Goal: Information Seeking & Learning: Check status

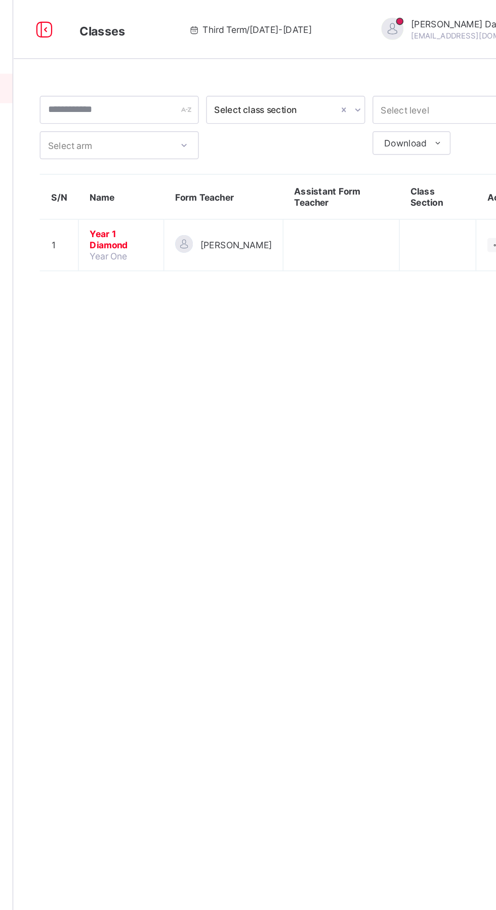
click at [199, 162] on span "Year 1 Diamond" at bounding box center [195, 164] width 43 height 15
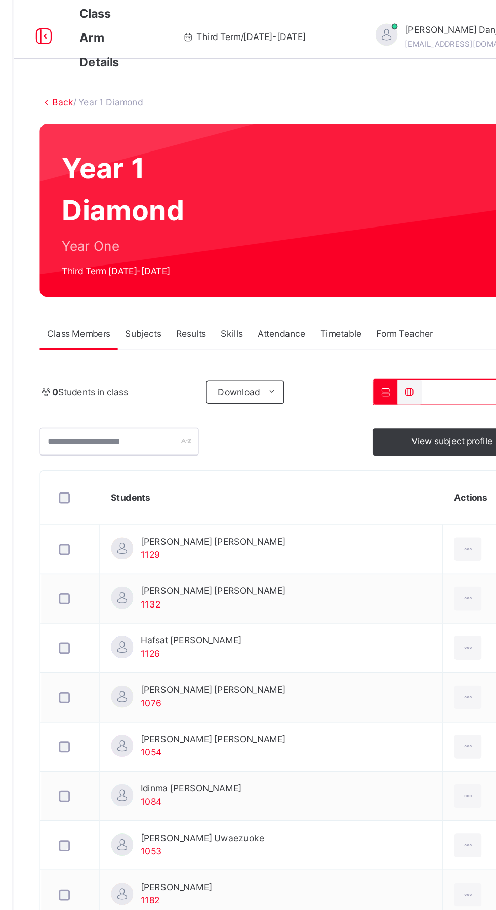
click at [294, 412] on td "[PERSON_NAME] [PERSON_NAME] 1132" at bounding box center [299, 412] width 236 height 34
click at [242, 226] on span "Results" at bounding box center [243, 229] width 21 height 9
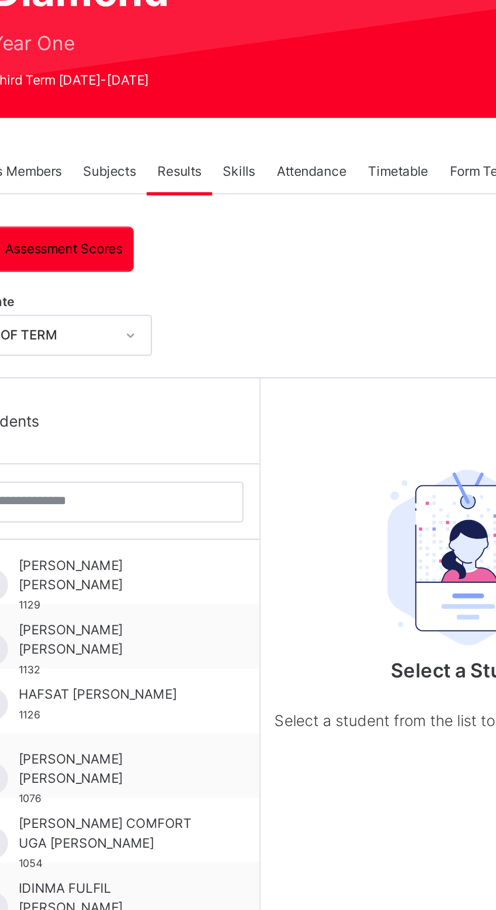
click at [60, 75] on link "Broadsheet" at bounding box center [61, 81] width 122 height 20
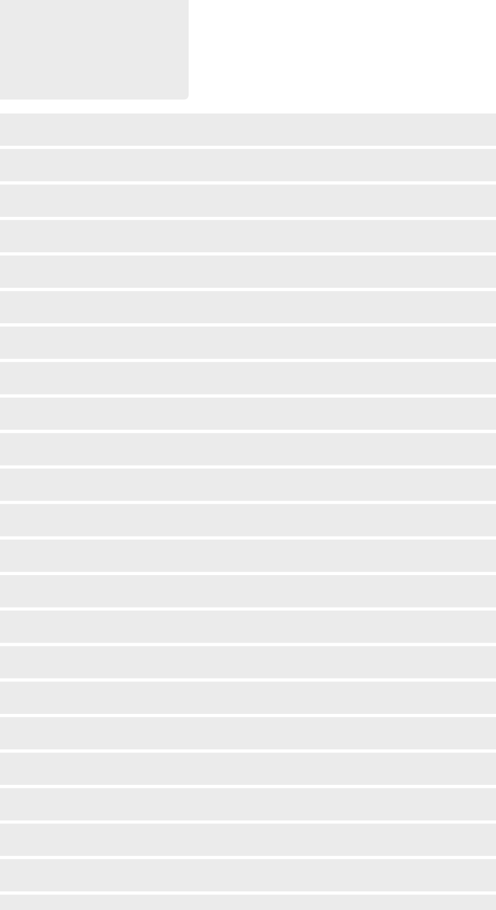
click at [75, 76] on span "Broadsheet" at bounding box center [82, 81] width 80 height 10
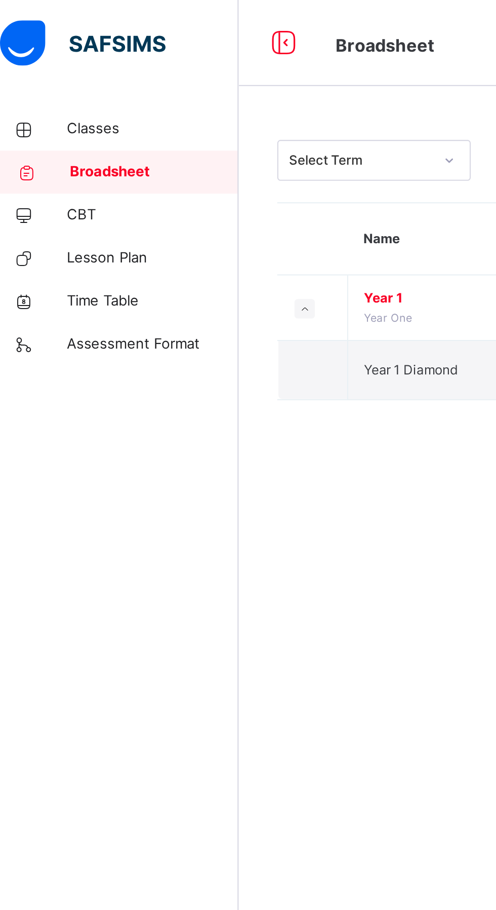
click at [214, 175] on span "Year 1 Diamond" at bounding box center [203, 174] width 44 height 8
click at [210, 175] on span "Year 1 Diamond" at bounding box center [203, 174] width 44 height 8
click at [201, 177] on span "Year 1 Diamond" at bounding box center [203, 174] width 44 height 8
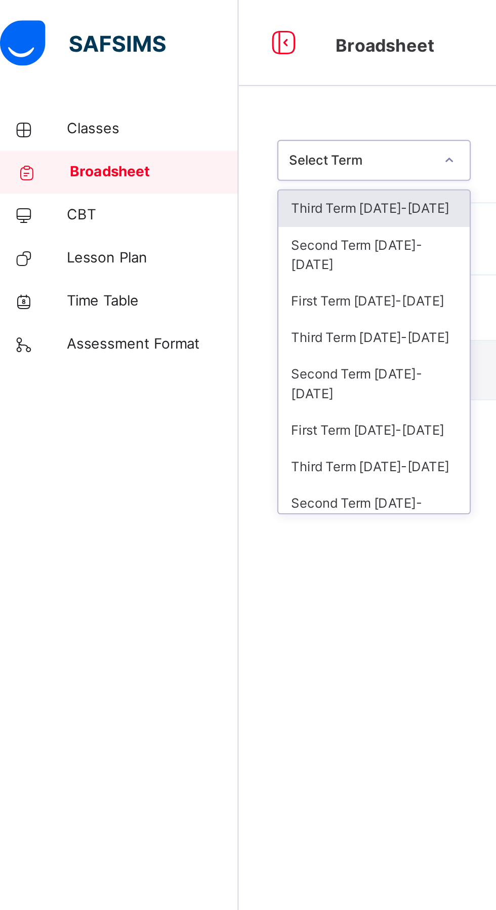
click at [211, 93] on div "Third Term 2024-2025" at bounding box center [185, 98] width 90 height 17
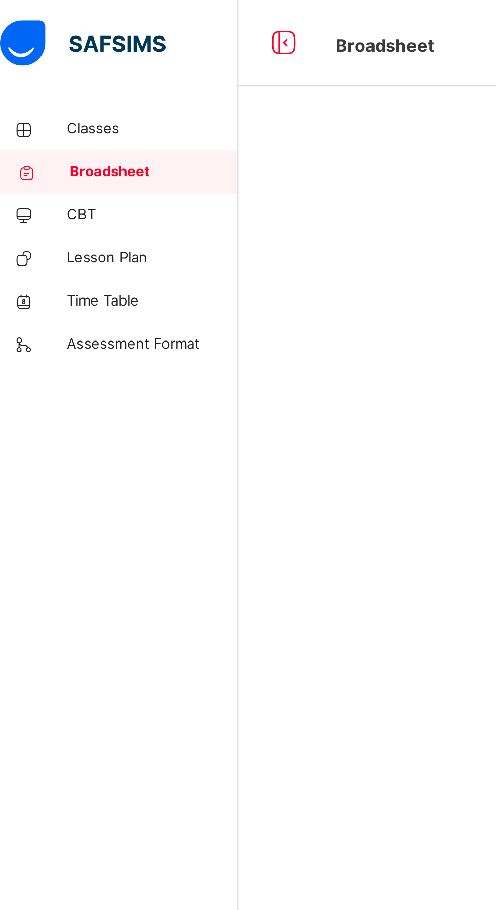
click at [194, 93] on div at bounding box center [309, 455] width 375 height 910
click at [196, 95] on div at bounding box center [309, 455] width 375 height 910
click at [192, 95] on div at bounding box center [309, 455] width 375 height 910
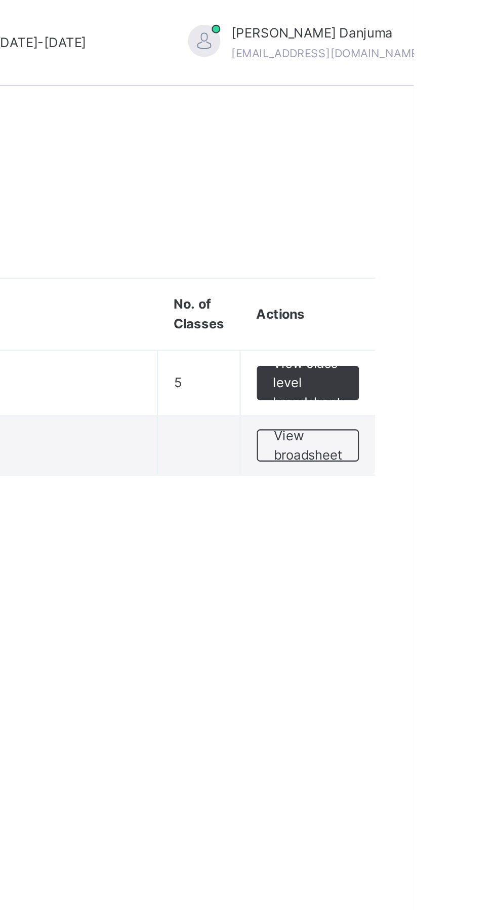
click at [452, 209] on span "View broadsheet" at bounding box center [446, 210] width 32 height 18
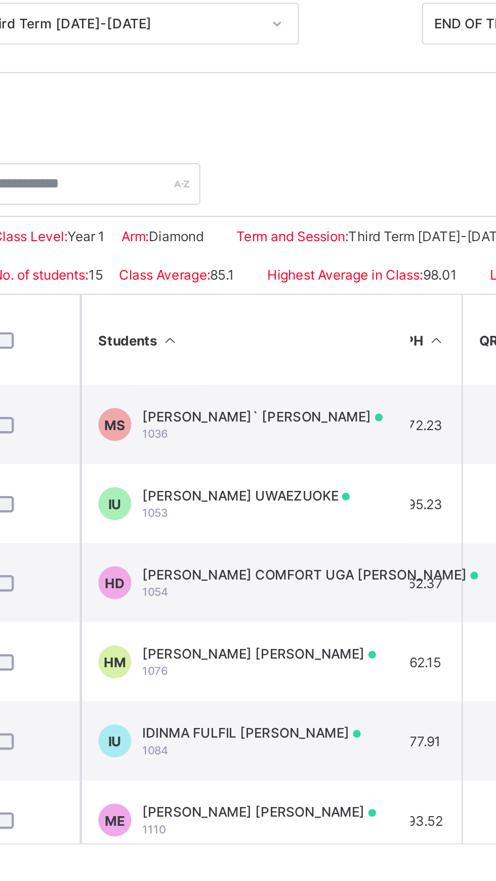
scroll to position [0, 465]
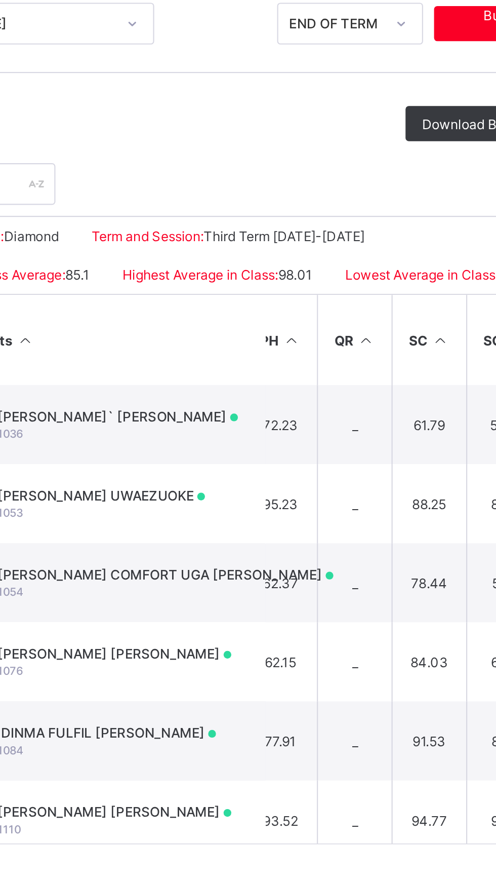
click at [347, 299] on icon at bounding box center [346, 295] width 9 height 8
click at [344, 299] on icon at bounding box center [346, 295] width 9 height 8
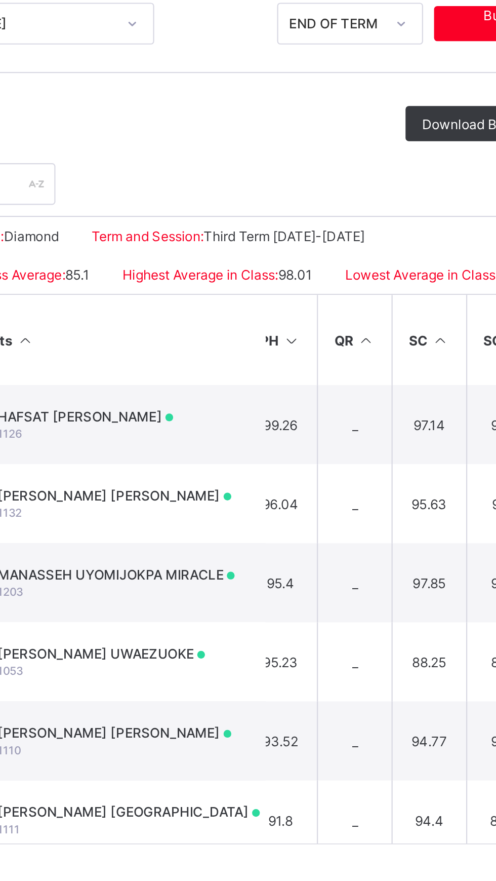
click at [346, 299] on icon at bounding box center [346, 295] width 9 height 8
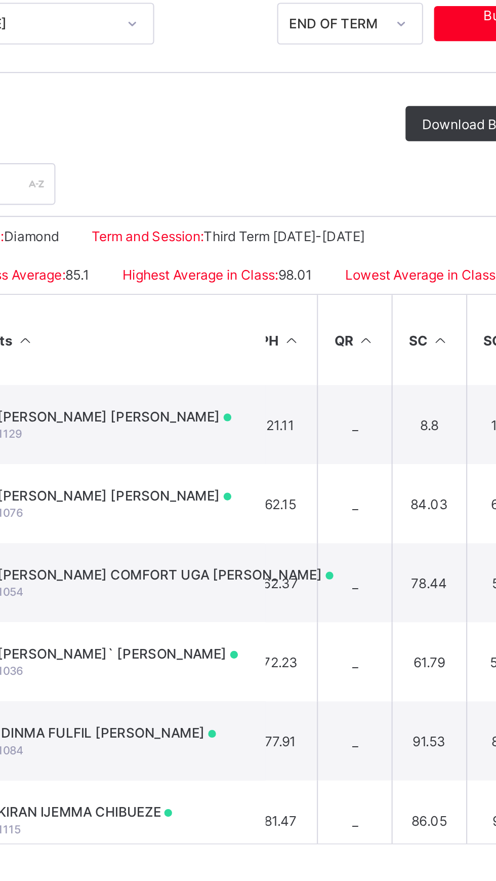
click at [345, 299] on icon at bounding box center [346, 295] width 9 height 8
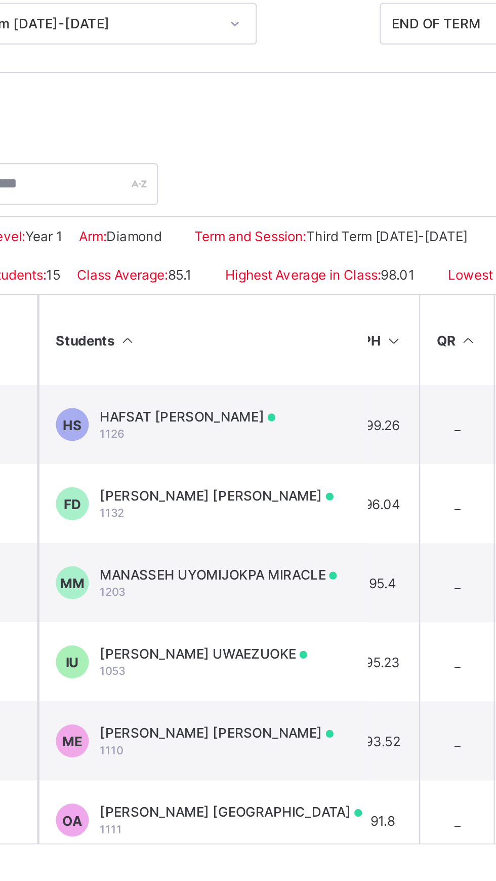
click at [348, 299] on icon at bounding box center [346, 295] width 9 height 8
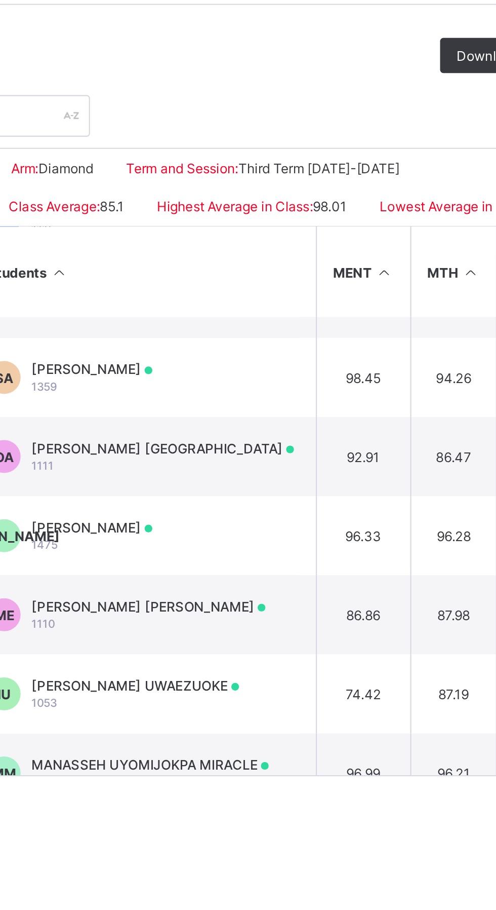
scroll to position [248, 364]
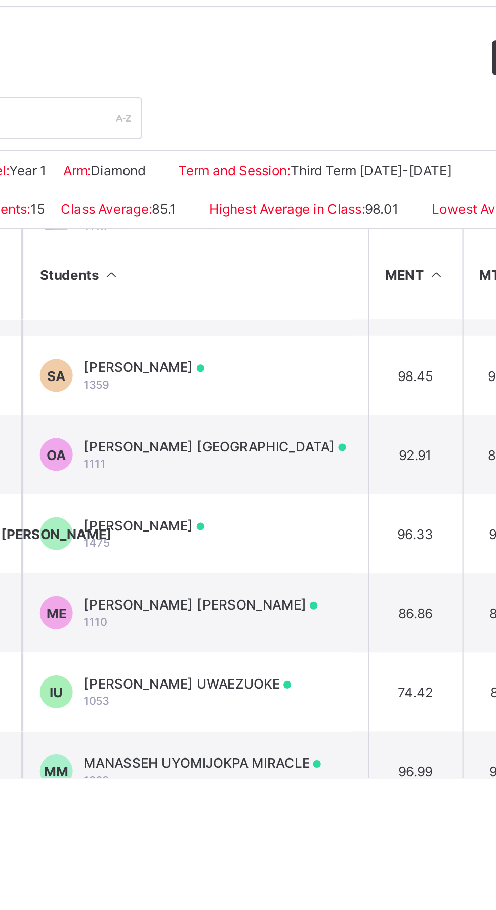
click at [356, 505] on td "74.42" at bounding box center [364, 487] width 44 height 36
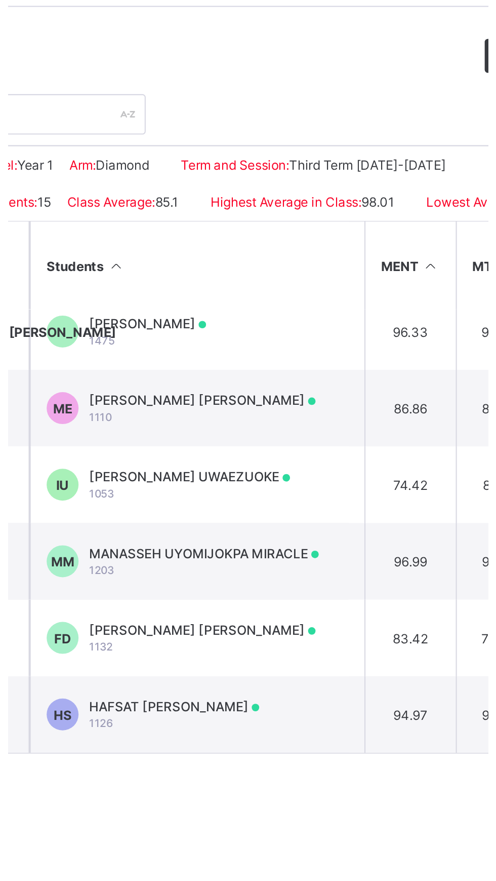
scroll to position [340, 364]
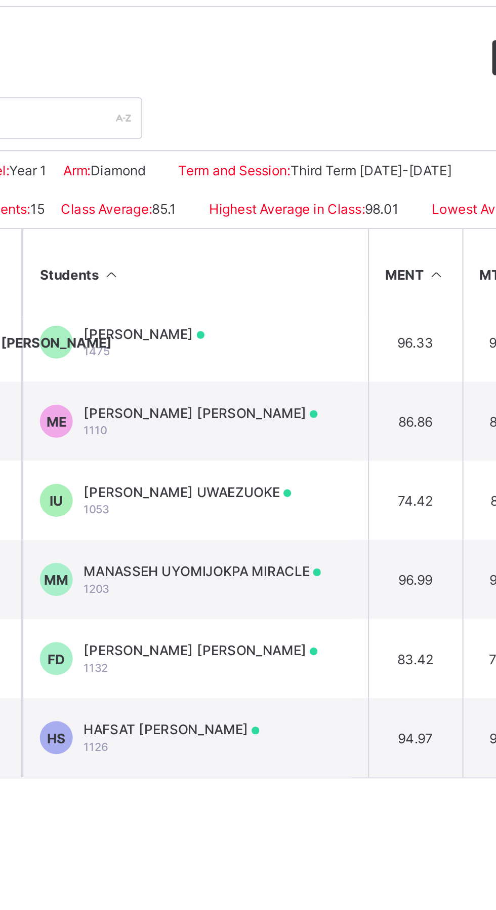
click at [240, 304] on th "Students" at bounding box center [259, 295] width 152 height 42
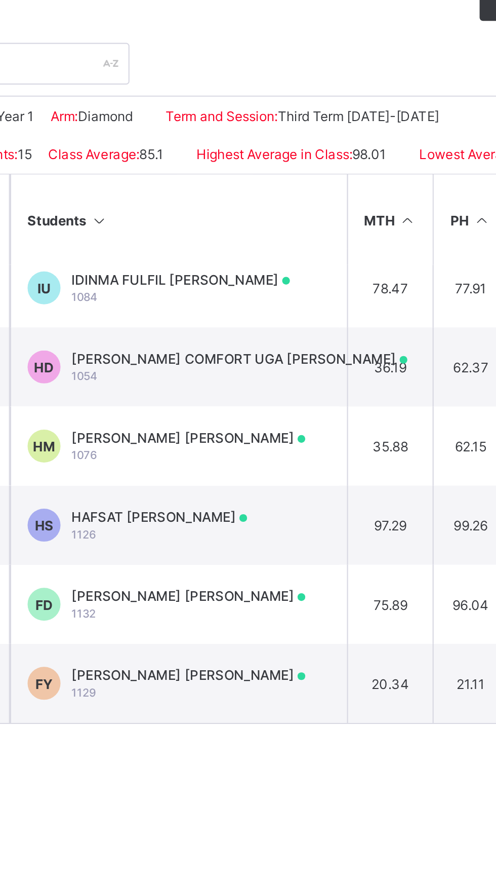
scroll to position [340, 411]
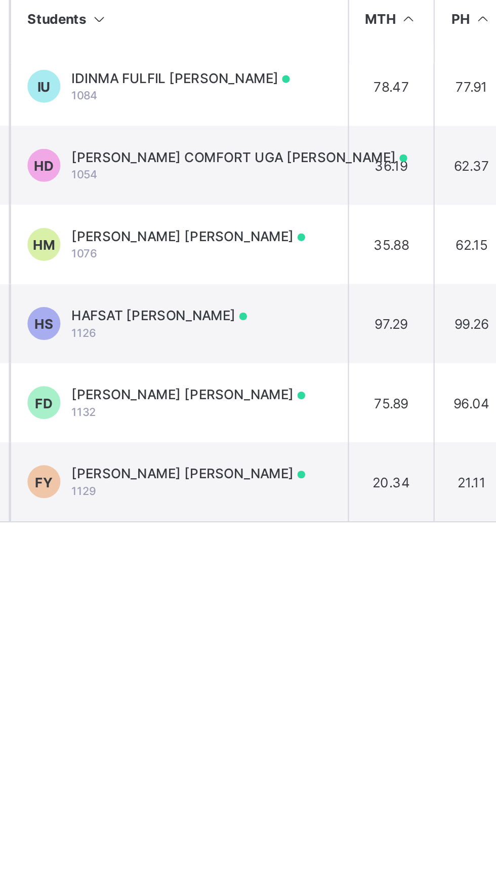
click at [247, 513] on div "FARIDA ADI YUSUF 1129" at bounding box center [265, 508] width 108 height 15
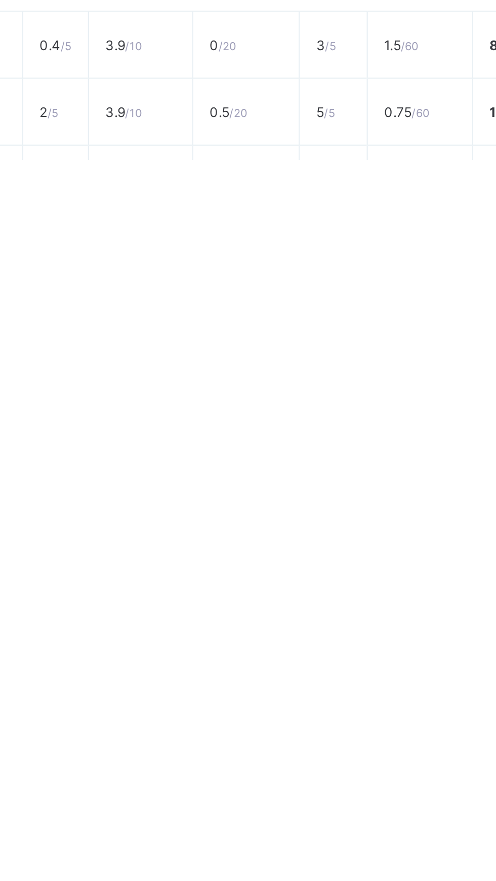
scroll to position [0, 0]
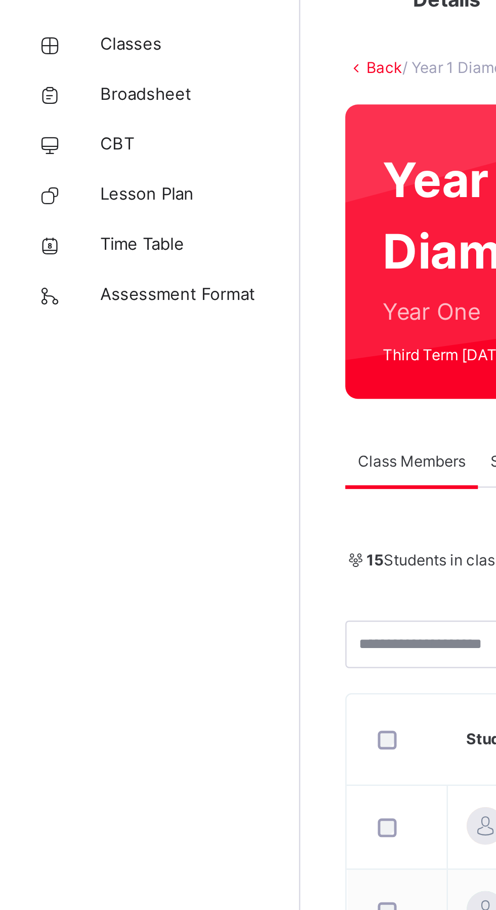
click at [89, 82] on span "Broadsheet" at bounding box center [81, 81] width 81 height 10
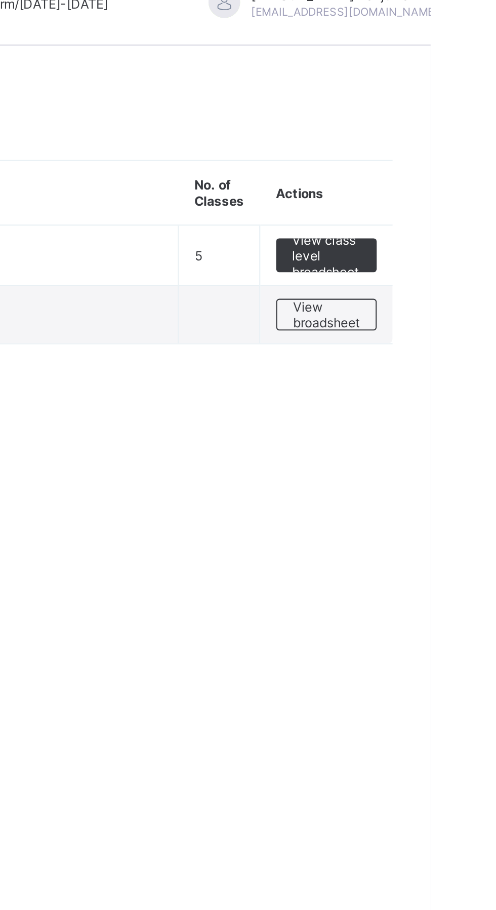
click at [470, 194] on div "Select Term Name No. of Classes Actions Year 1 Year One 5 View class level broa…" at bounding box center [309, 130] width 375 height 158
click at [454, 141] on span "View class level broadsheet" at bounding box center [446, 141] width 33 height 23
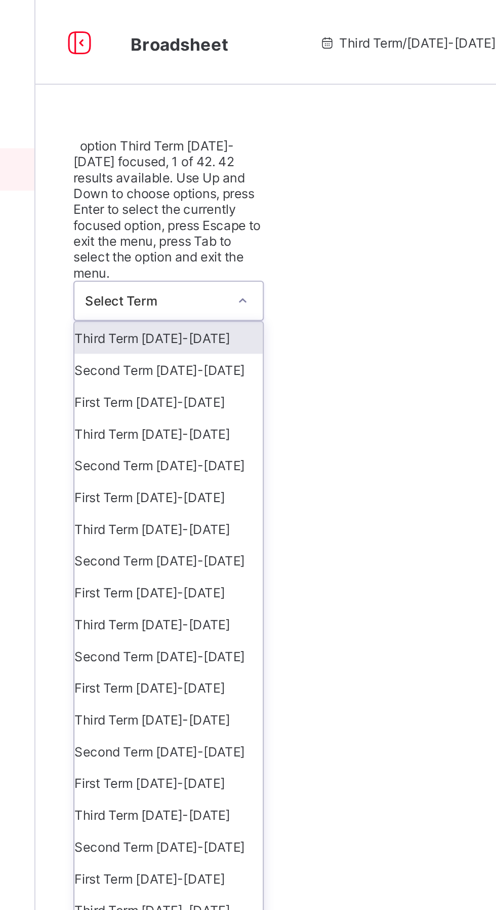
click at [284, 803] on th "Name" at bounding box center [274, 818] width 203 height 31
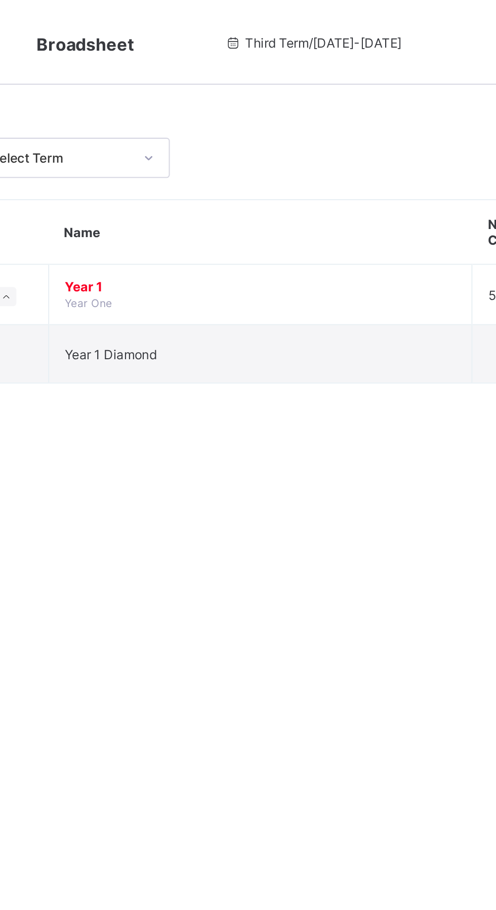
click at [243, 173] on td "Year 1 Diamond" at bounding box center [274, 169] width 203 height 28
click at [244, 140] on td "Year 1 Year One" at bounding box center [274, 141] width 203 height 29
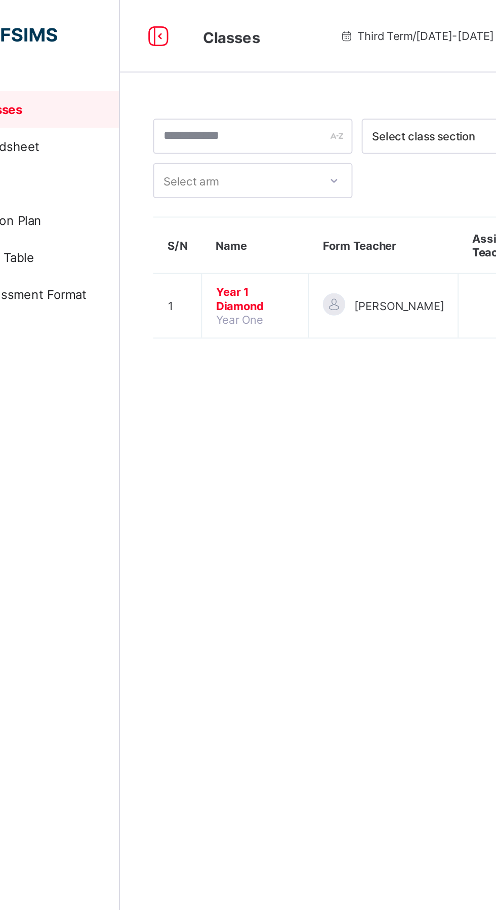
click at [184, 162] on span "Year 1 Diamond" at bounding box center [195, 164] width 43 height 15
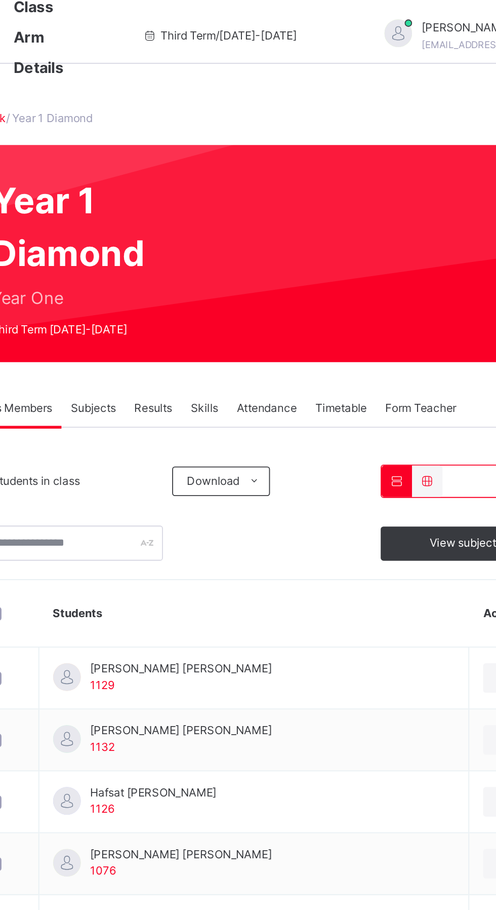
click at [240, 227] on span "Results" at bounding box center [243, 229] width 21 height 9
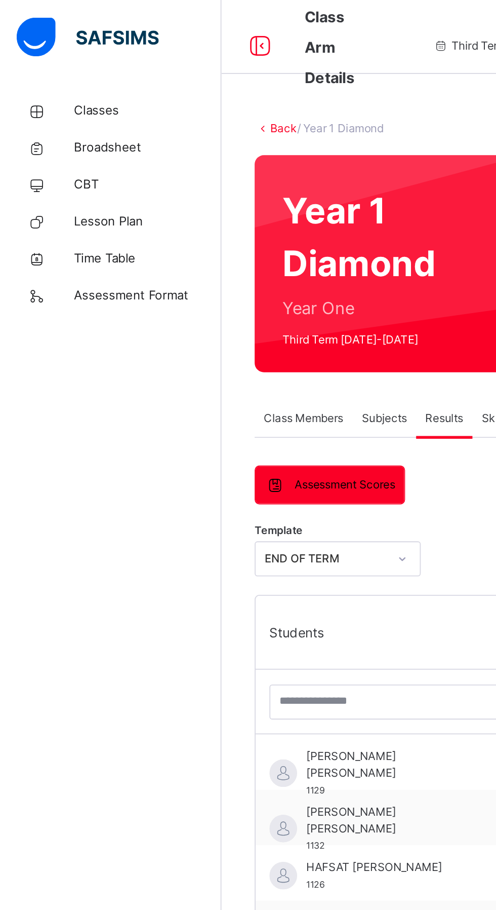
click at [64, 84] on span "Broadsheet" at bounding box center [81, 81] width 81 height 10
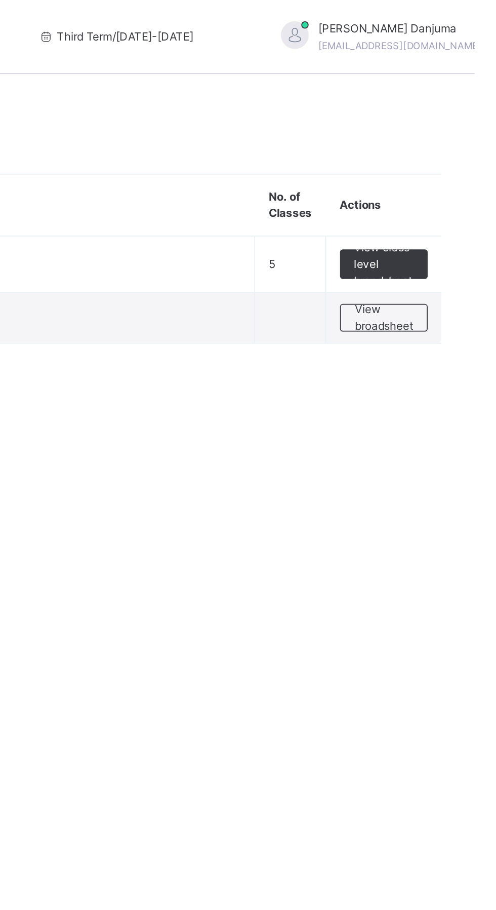
click at [449, 170] on span "View broadsheet" at bounding box center [446, 174] width 32 height 18
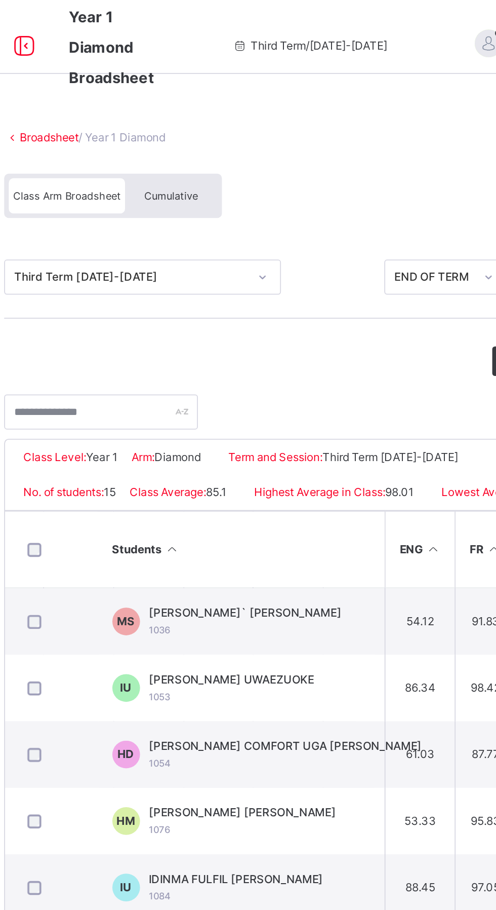
scroll to position [0, 182]
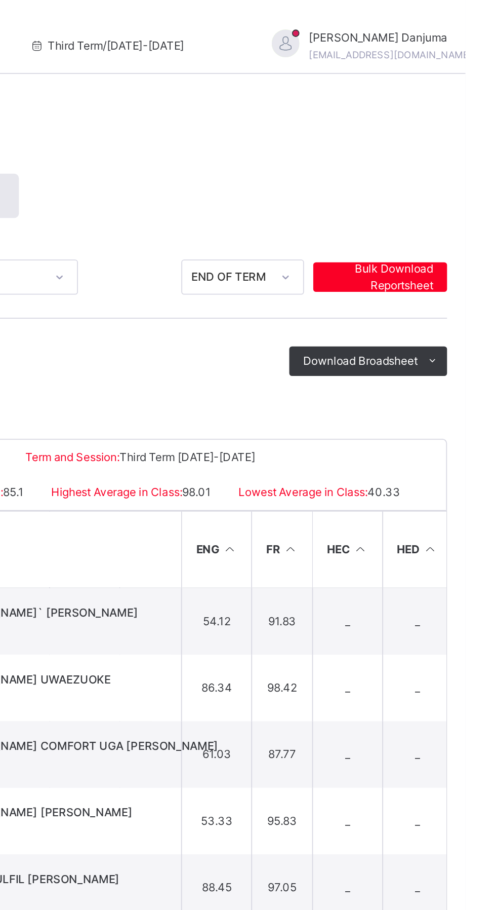
click at [0, 0] on li "PDF" at bounding box center [0, 0] width 0 height 0
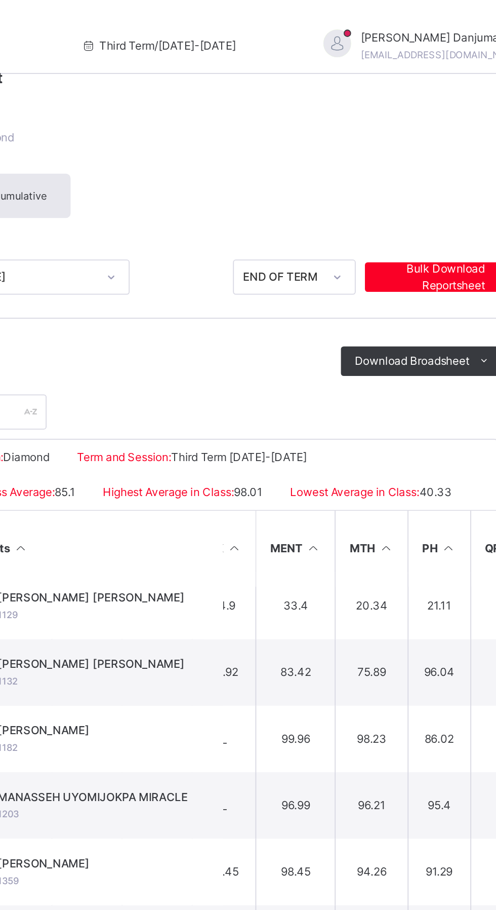
scroll to position [341, 352]
click at [363, 347] on td "33.4" at bounding box center [376, 332] width 44 height 36
click at [421, 332] on td "20.34" at bounding box center [418, 332] width 40 height 36
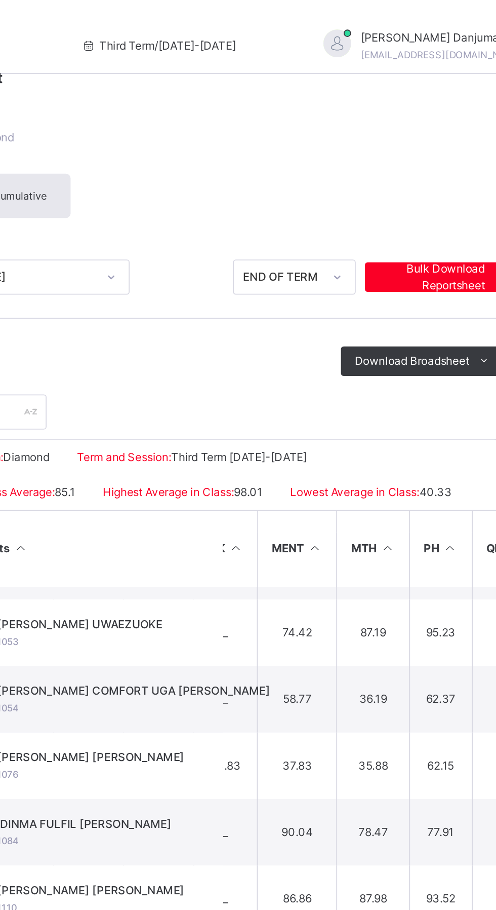
scroll to position [0, 352]
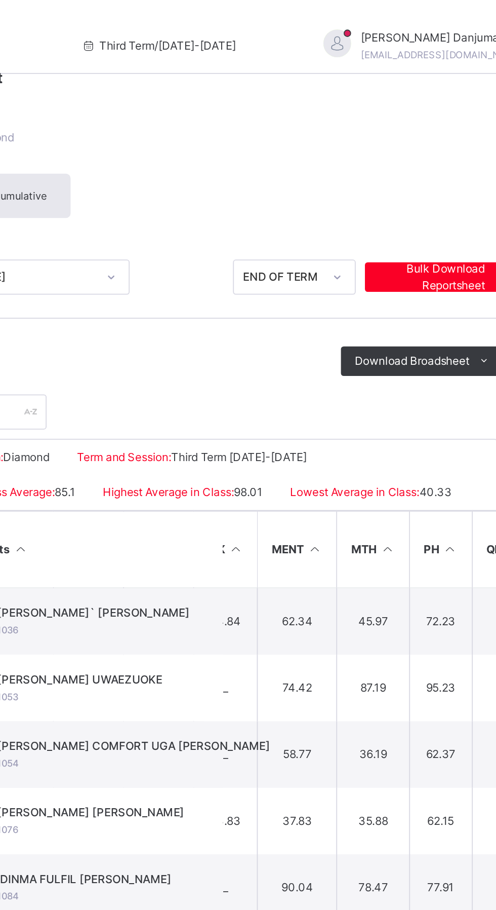
click at [418, 355] on td "45.97" at bounding box center [418, 341] width 40 height 37
click at [406, 358] on td "45.97" at bounding box center [418, 341] width 40 height 37
click at [415, 491] on td "78.47" at bounding box center [418, 486] width 40 height 36
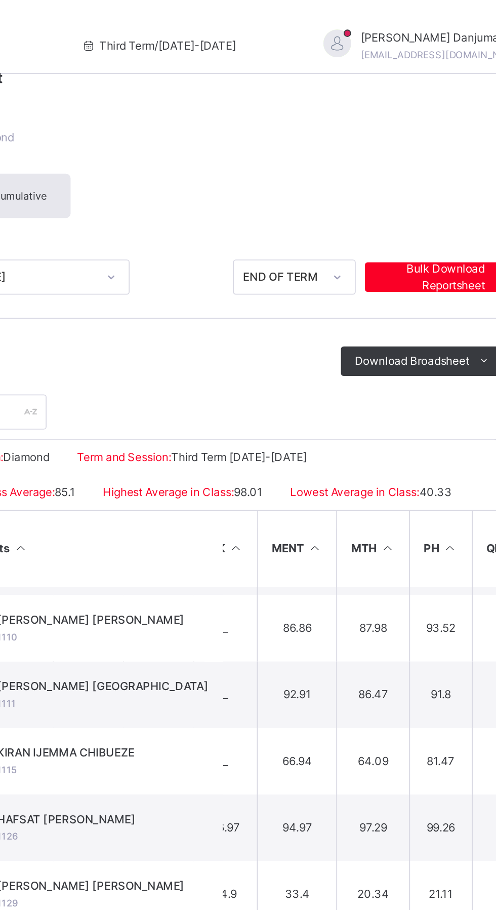
scroll to position [179, 352]
click at [385, 493] on td "33.4" at bounding box center [376, 490] width 44 height 36
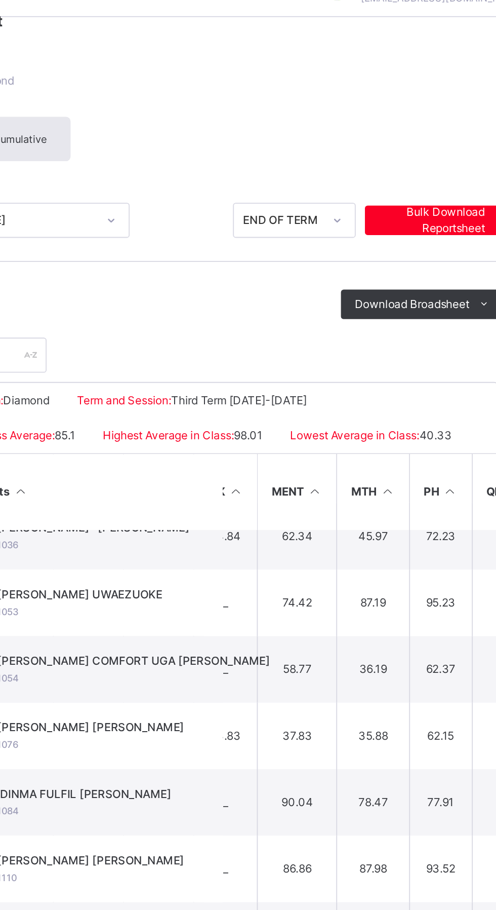
scroll to position [0, 352]
